Goal: Task Accomplishment & Management: Complete application form

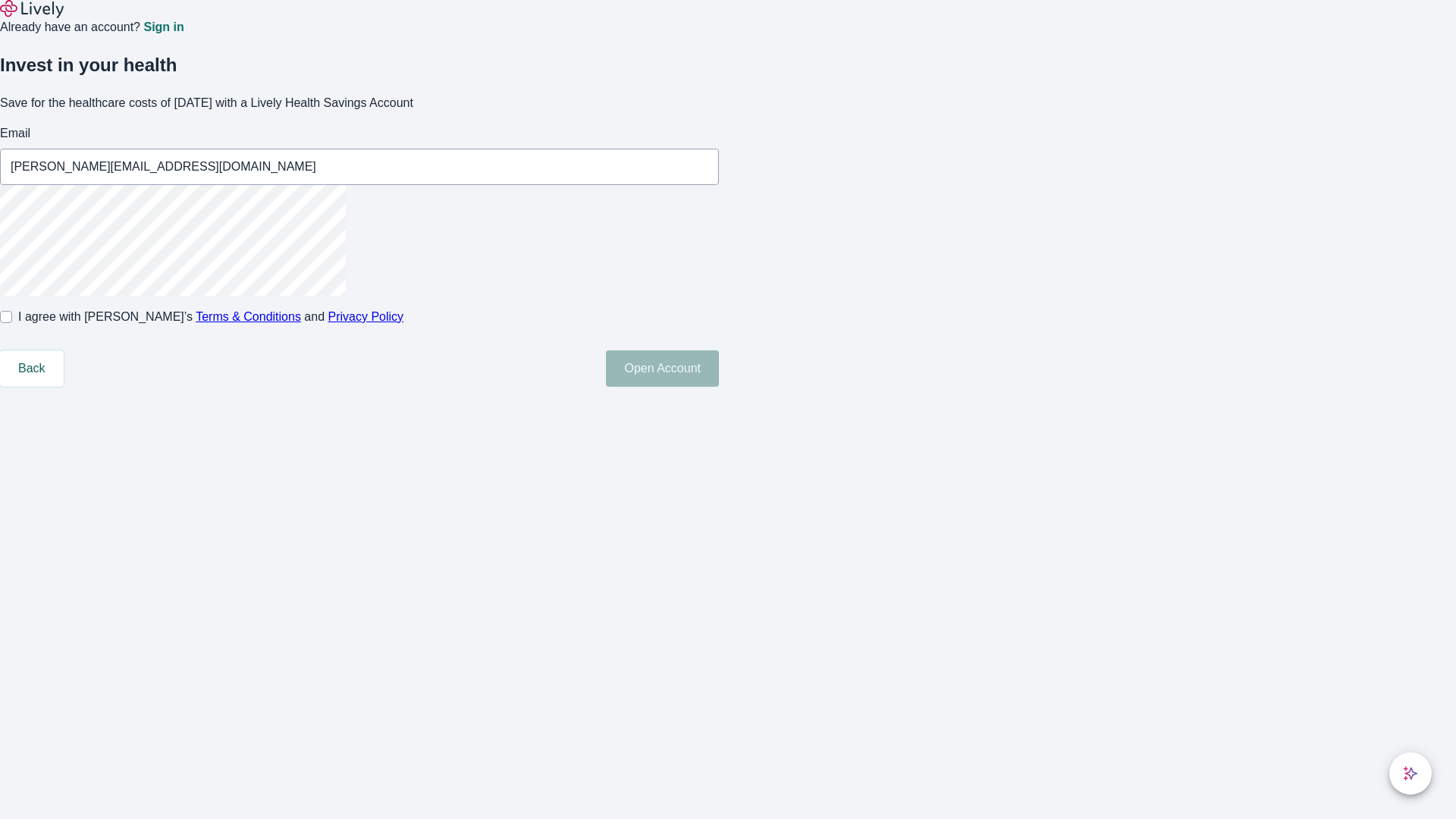
click at [12, 323] on input "I agree with Lively’s Terms & Conditions and Privacy Policy" at bounding box center [5, 316] width 12 height 12
checkbox input "true"
click at [719, 387] on button "Open Account" at bounding box center [662, 368] width 113 height 36
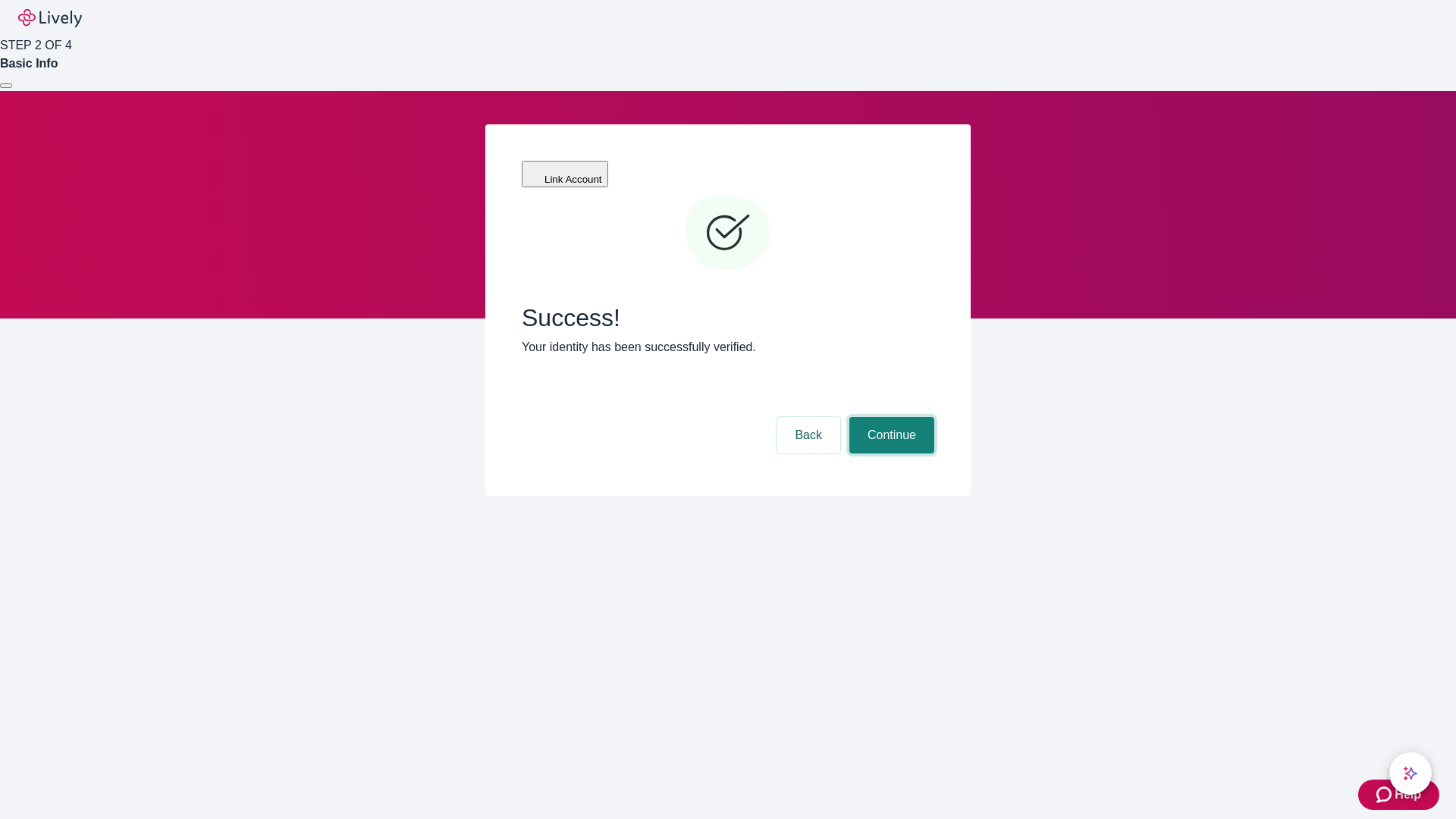
click at [889, 417] on button "Continue" at bounding box center [891, 435] width 85 height 36
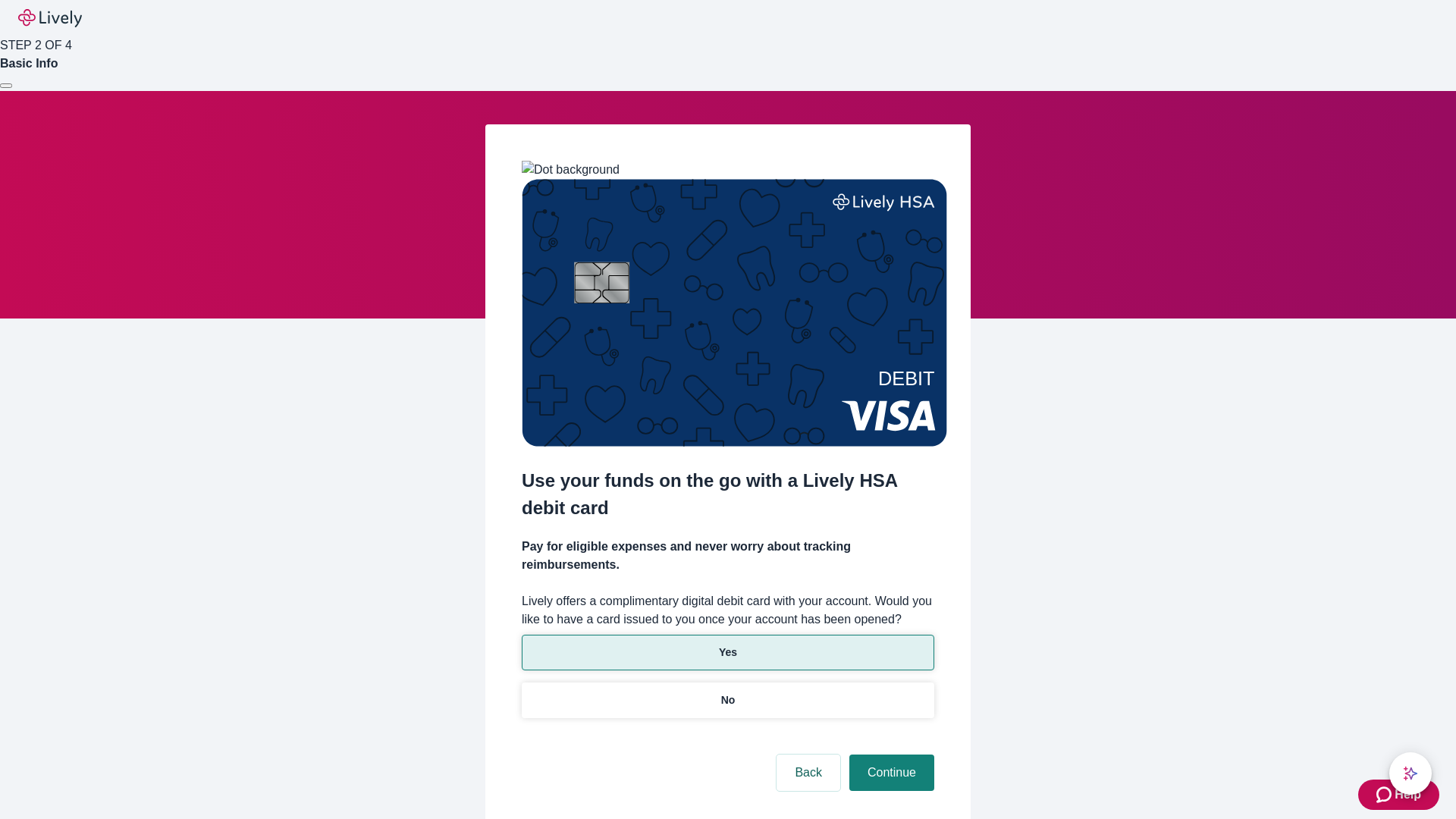
click at [727, 645] on p "Yes" at bounding box center [728, 652] width 18 height 16
click at [889, 754] on button "Continue" at bounding box center [891, 772] width 85 height 36
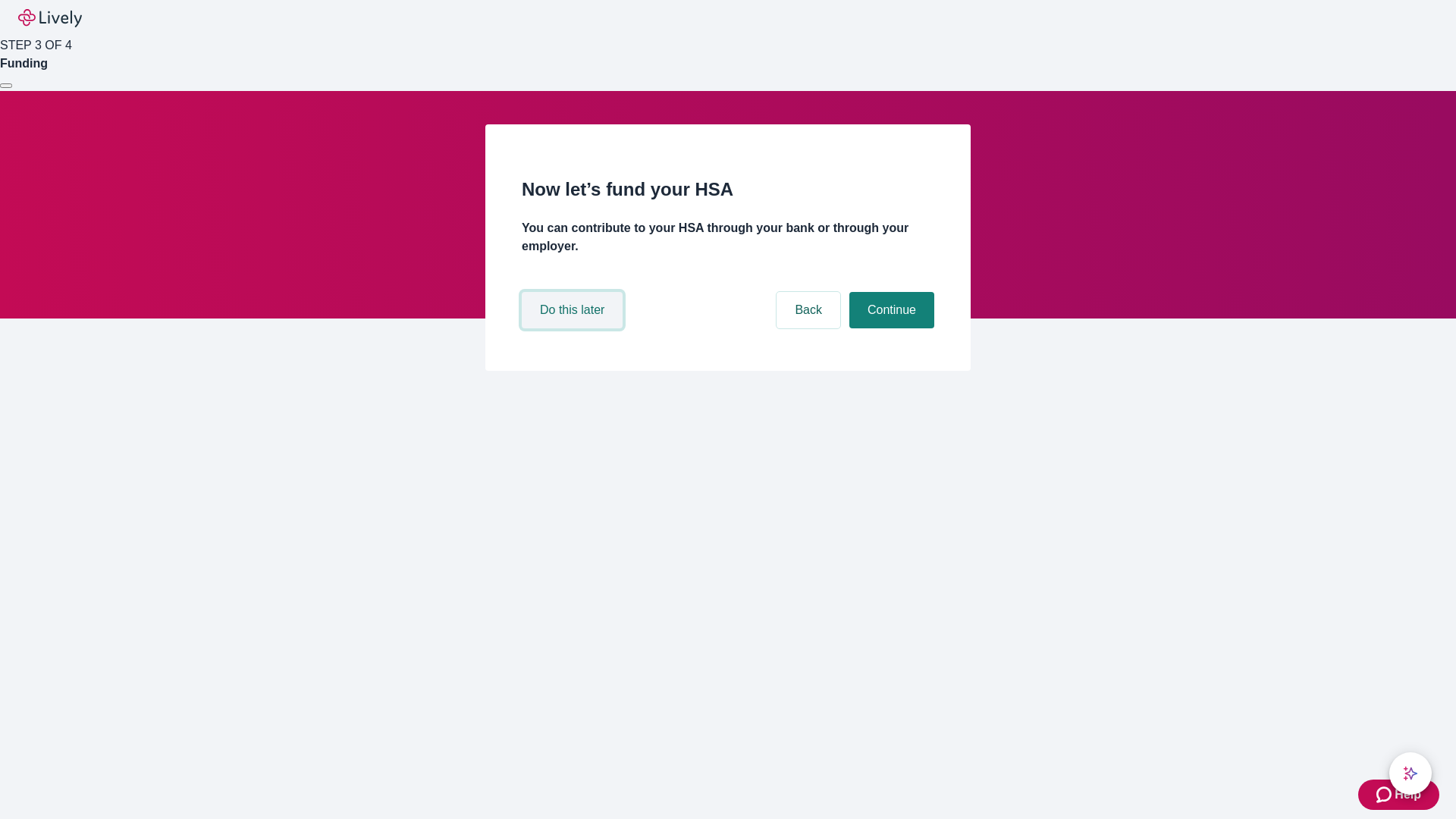
click at [574, 328] on button "Do this later" at bounding box center [572, 310] width 101 height 36
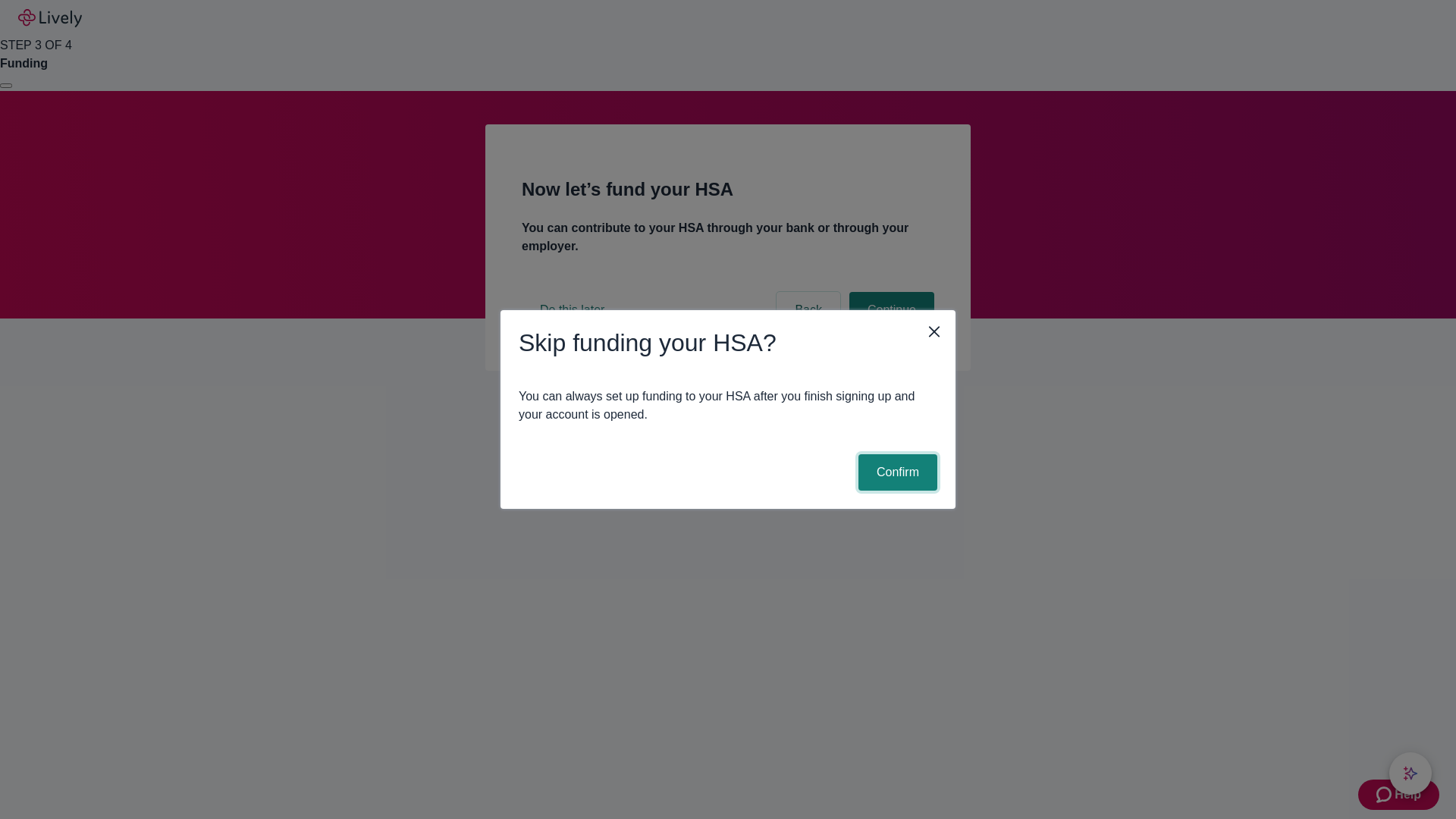
click at [896, 472] on button "Confirm" at bounding box center [898, 472] width 78 height 36
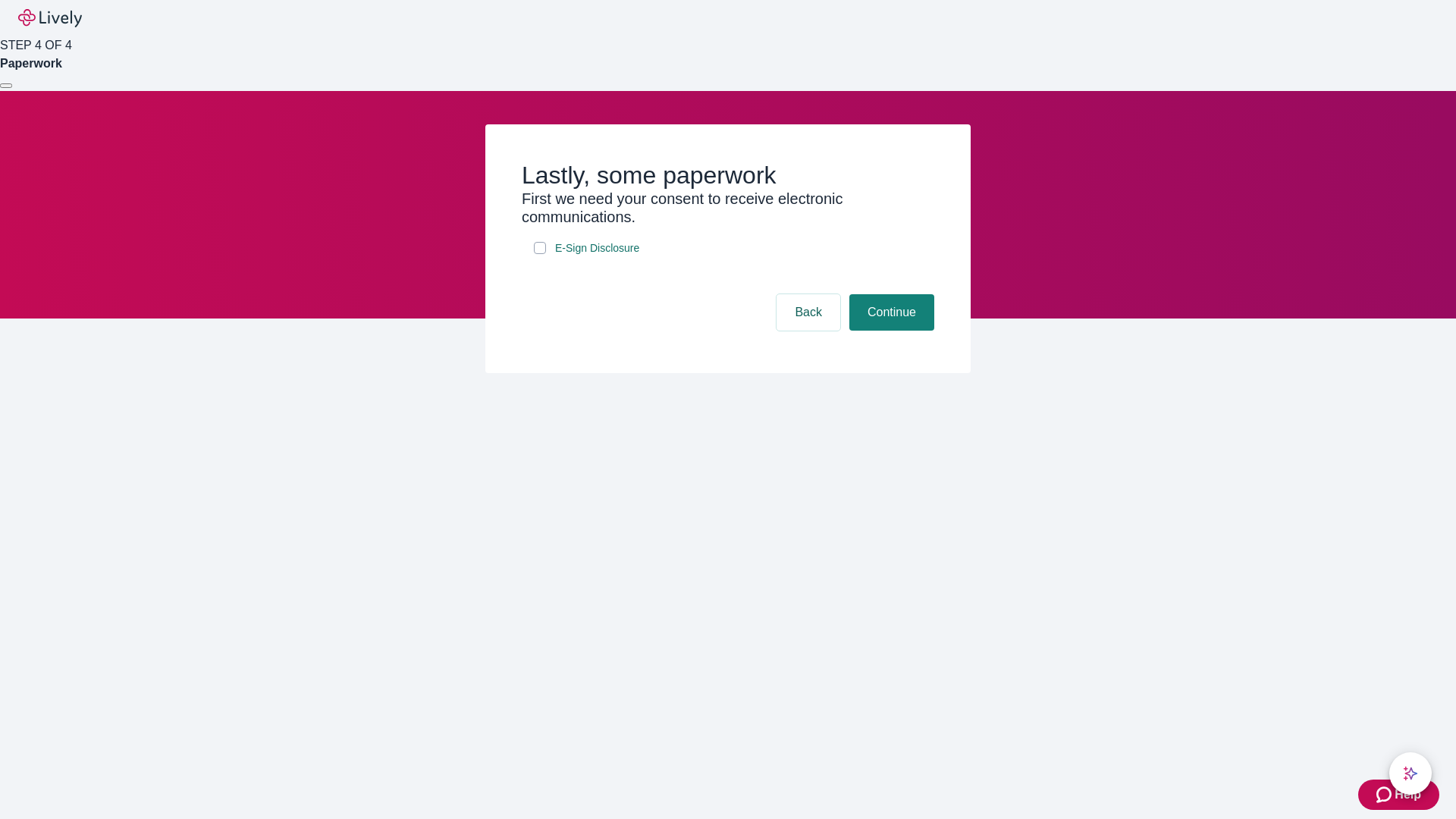
click at [540, 254] on input "E-Sign Disclosure" at bounding box center [539, 247] width 12 height 12
checkbox input "true"
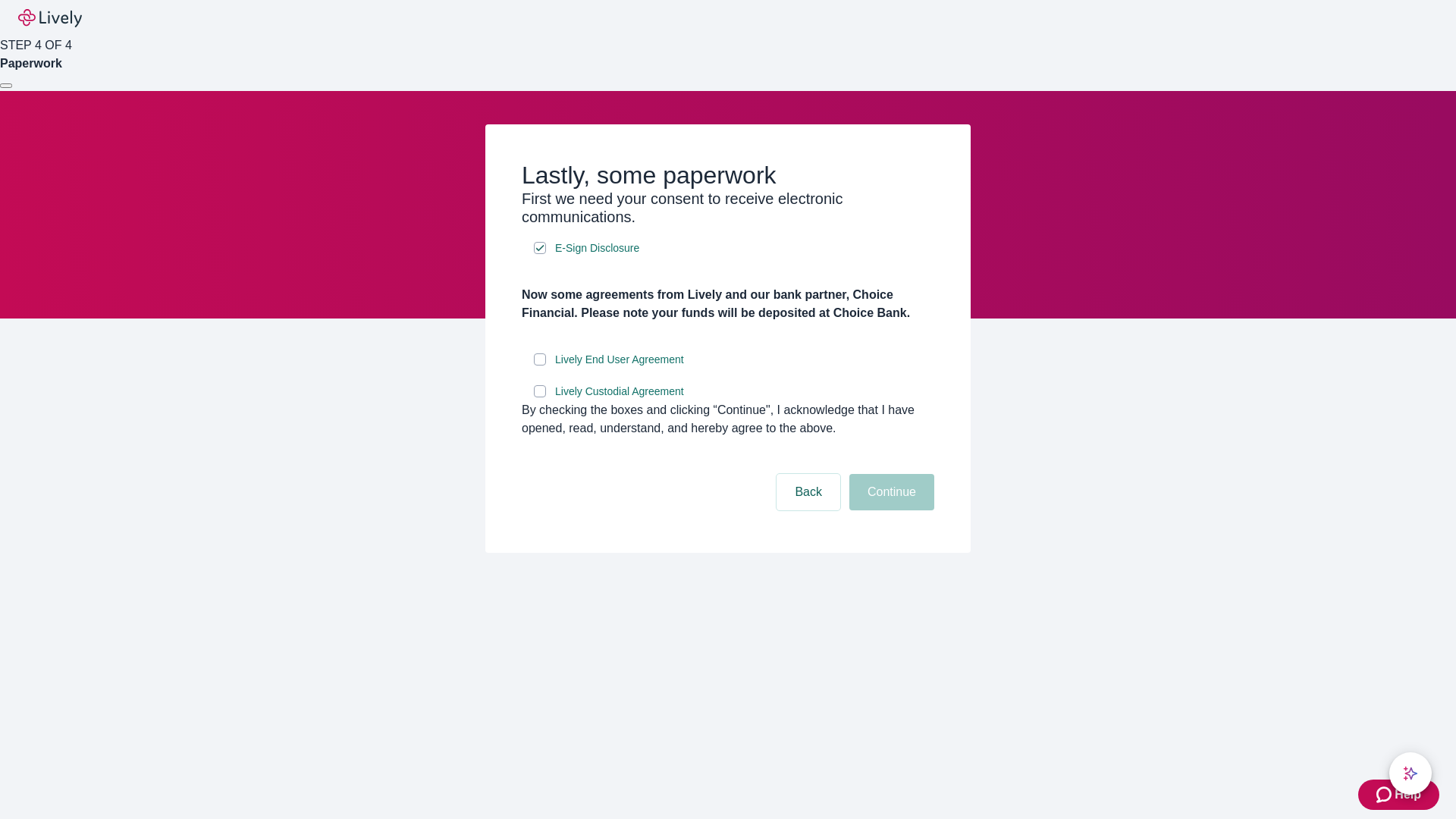
click at [540, 366] on input "Lively End User Agreement" at bounding box center [539, 358] width 12 height 12
checkbox input "true"
click at [540, 398] on input "Lively Custodial Agreement" at bounding box center [539, 390] width 12 height 12
checkbox input "true"
click at [889, 511] on button "Continue" at bounding box center [891, 492] width 85 height 36
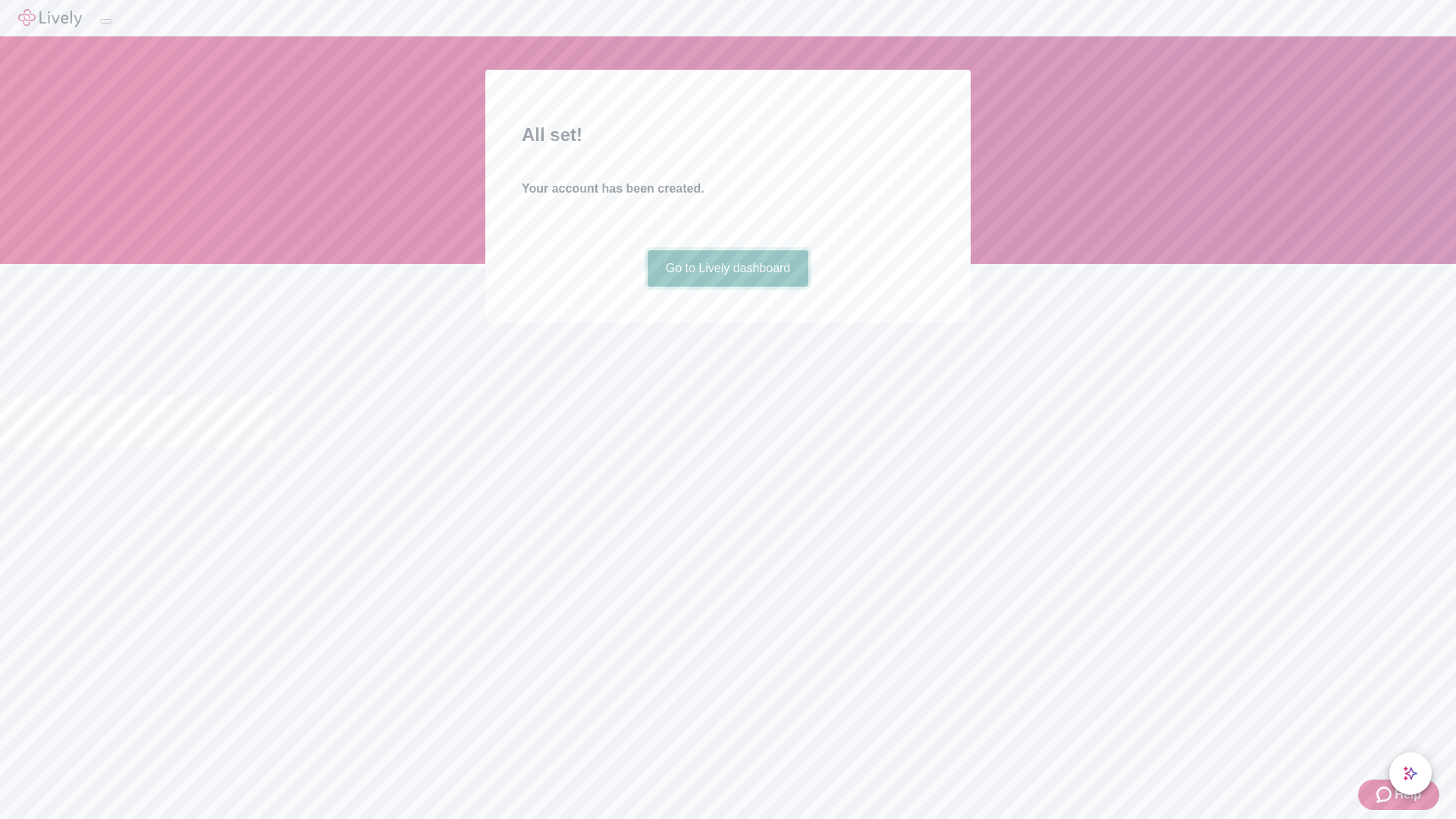
click at [727, 286] on link "Go to Lively dashboard" at bounding box center [728, 268] width 161 height 36
